Goal: Information Seeking & Learning: Learn about a topic

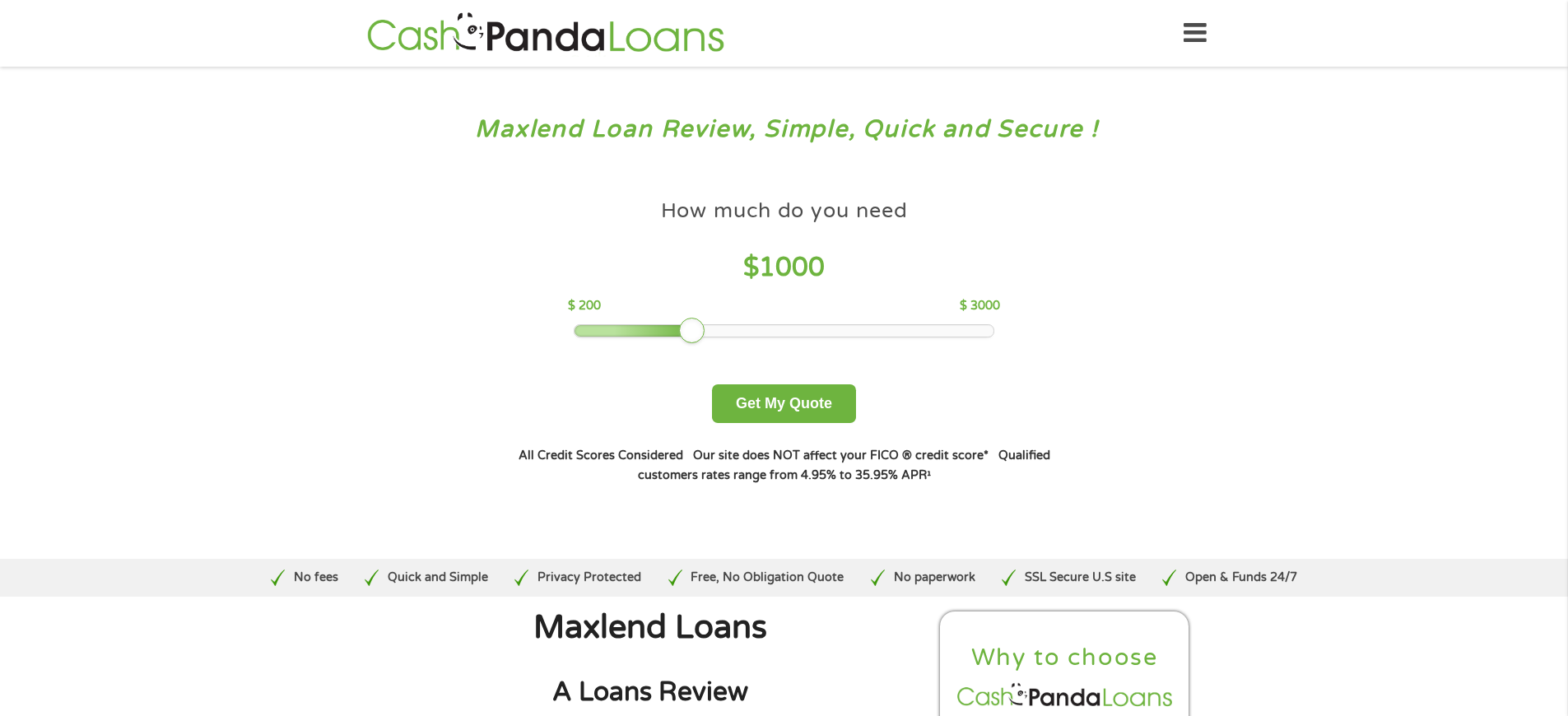
scroll to position [4474, 0]
